Goal: Check status: Check status

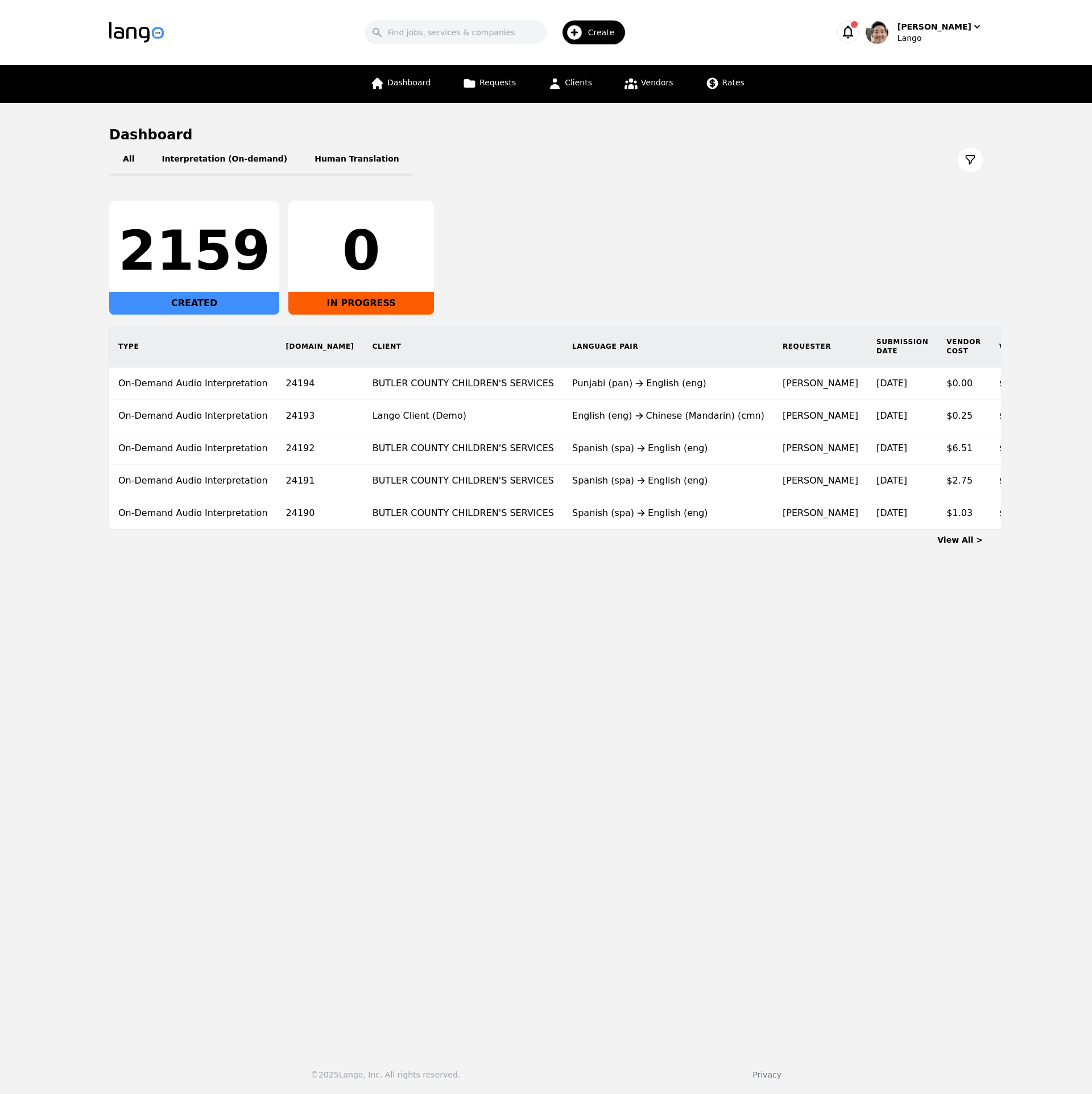
click at [541, 247] on div "2159 CREATED 0 IN PROGRESS" at bounding box center [546, 257] width 874 height 114
click at [514, 84] on span "Requests" at bounding box center [498, 83] width 36 height 9
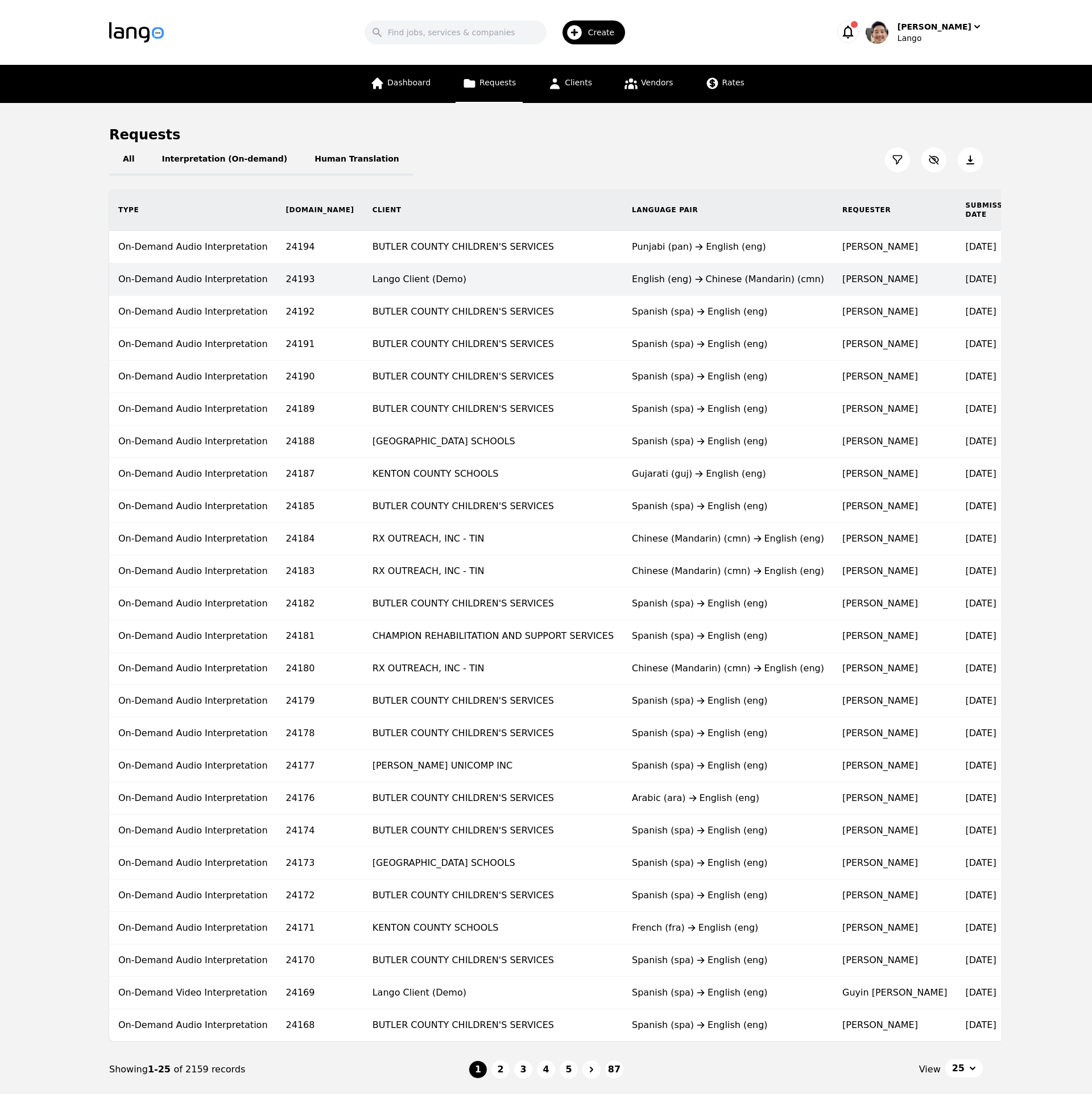
click at [450, 275] on td "Lango Client (Demo)" at bounding box center [493, 279] width 259 height 32
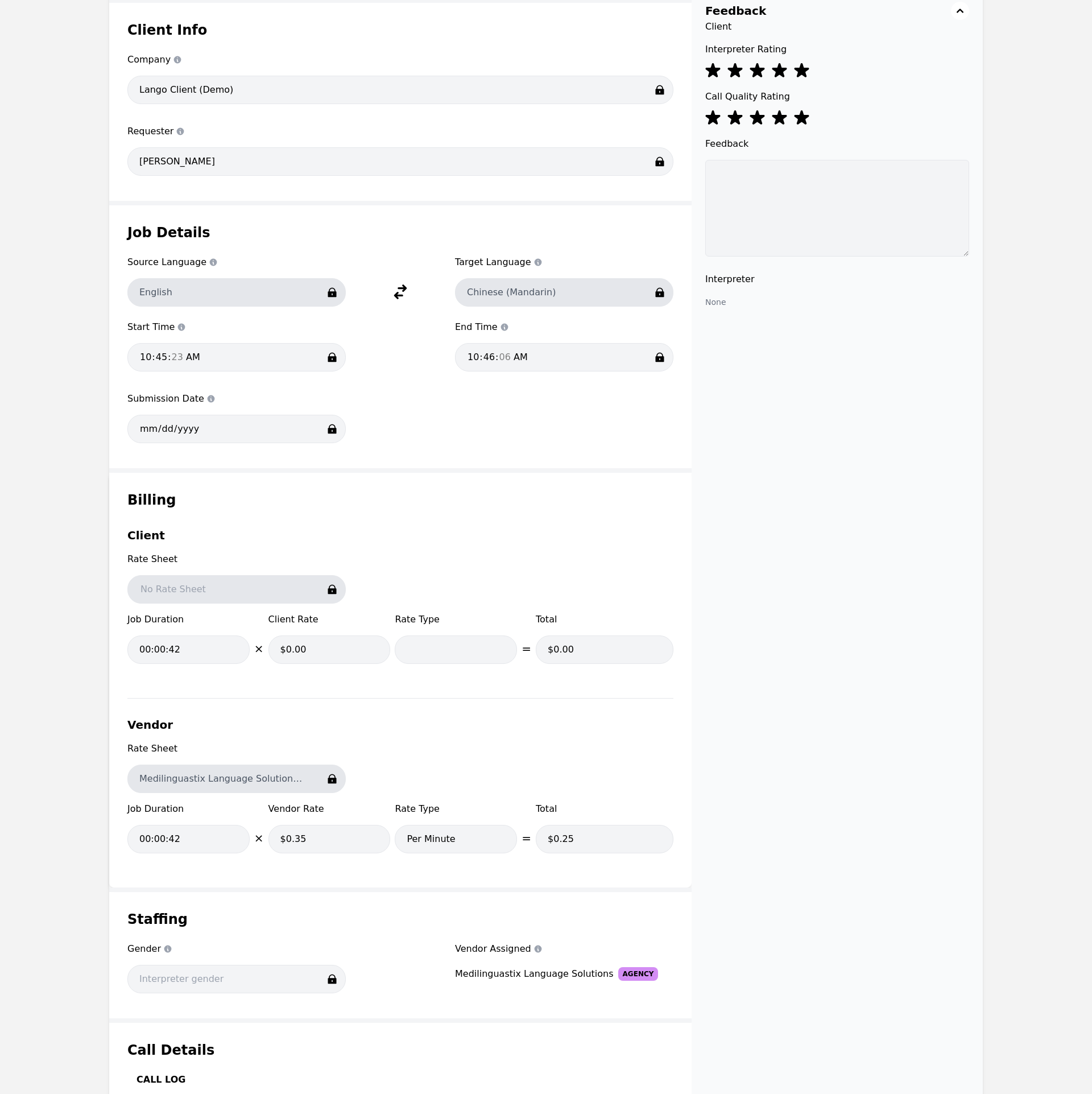
scroll to position [438, 0]
